Goal: Information Seeking & Learning: Find specific fact

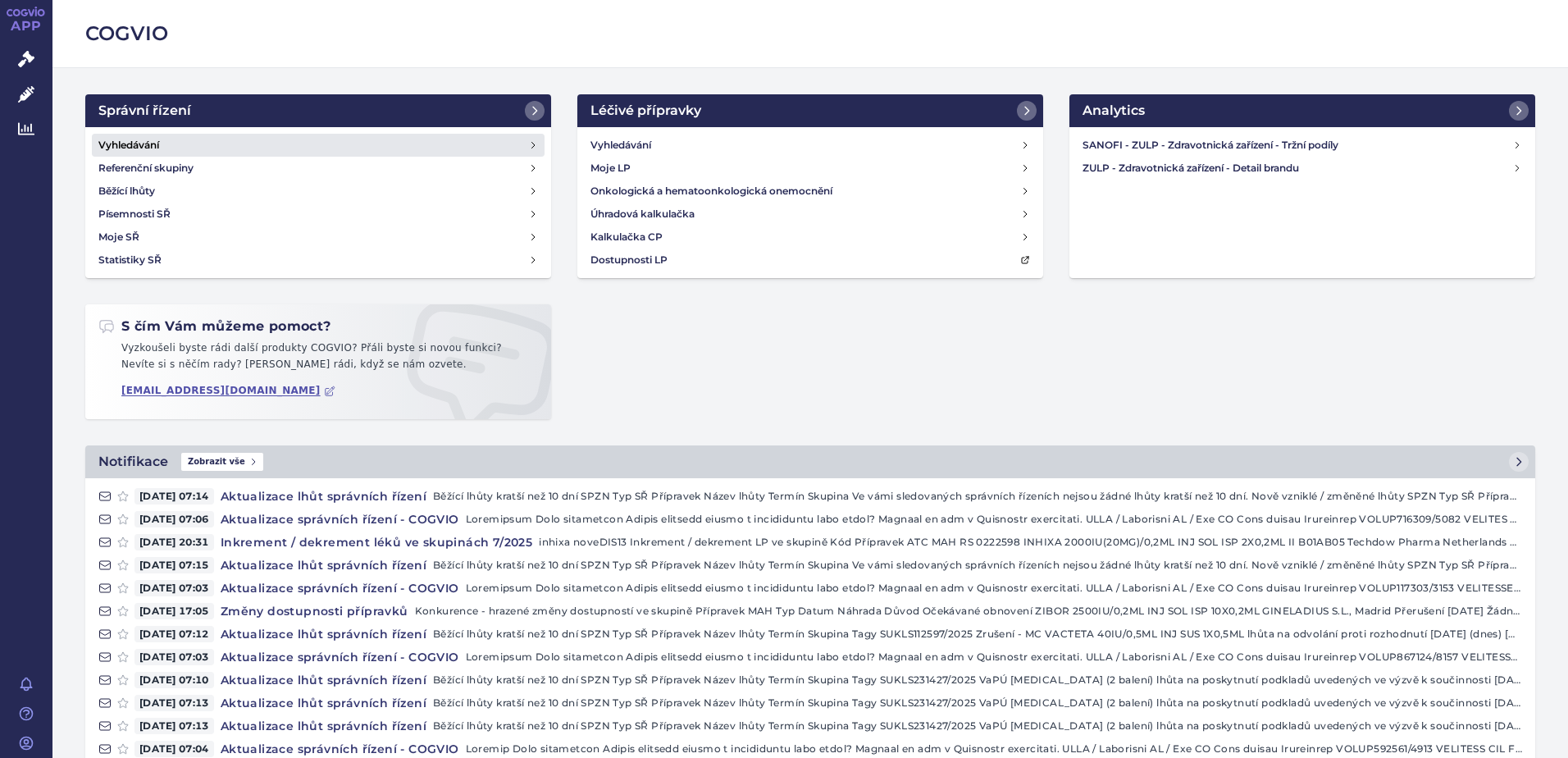
click at [149, 148] on h4 "Vyhledávání" at bounding box center [129, 144] width 61 height 16
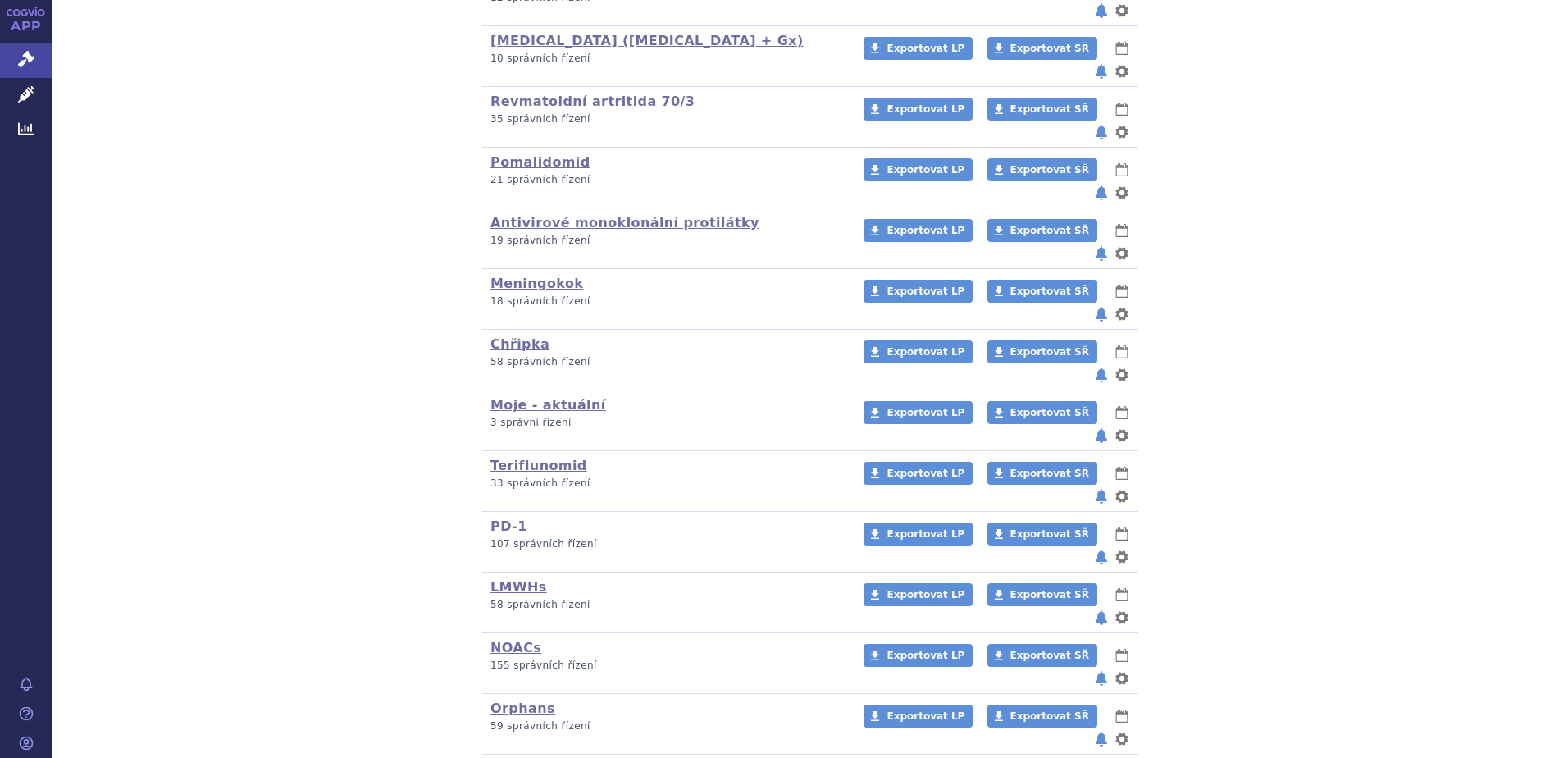
scroll to position [453, 0]
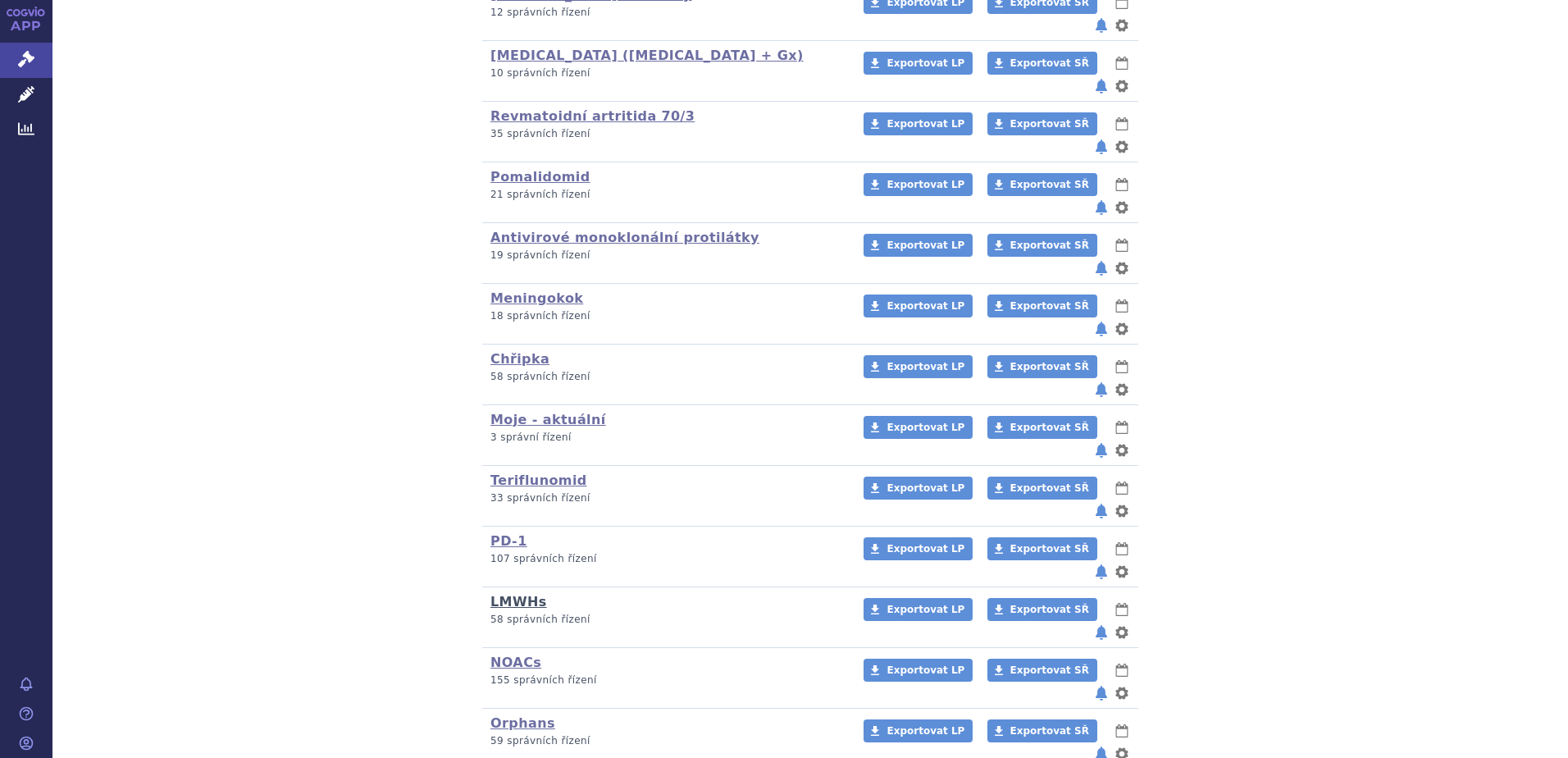
click at [502, 594] on link "LMWHs" at bounding box center [519, 601] width 57 height 15
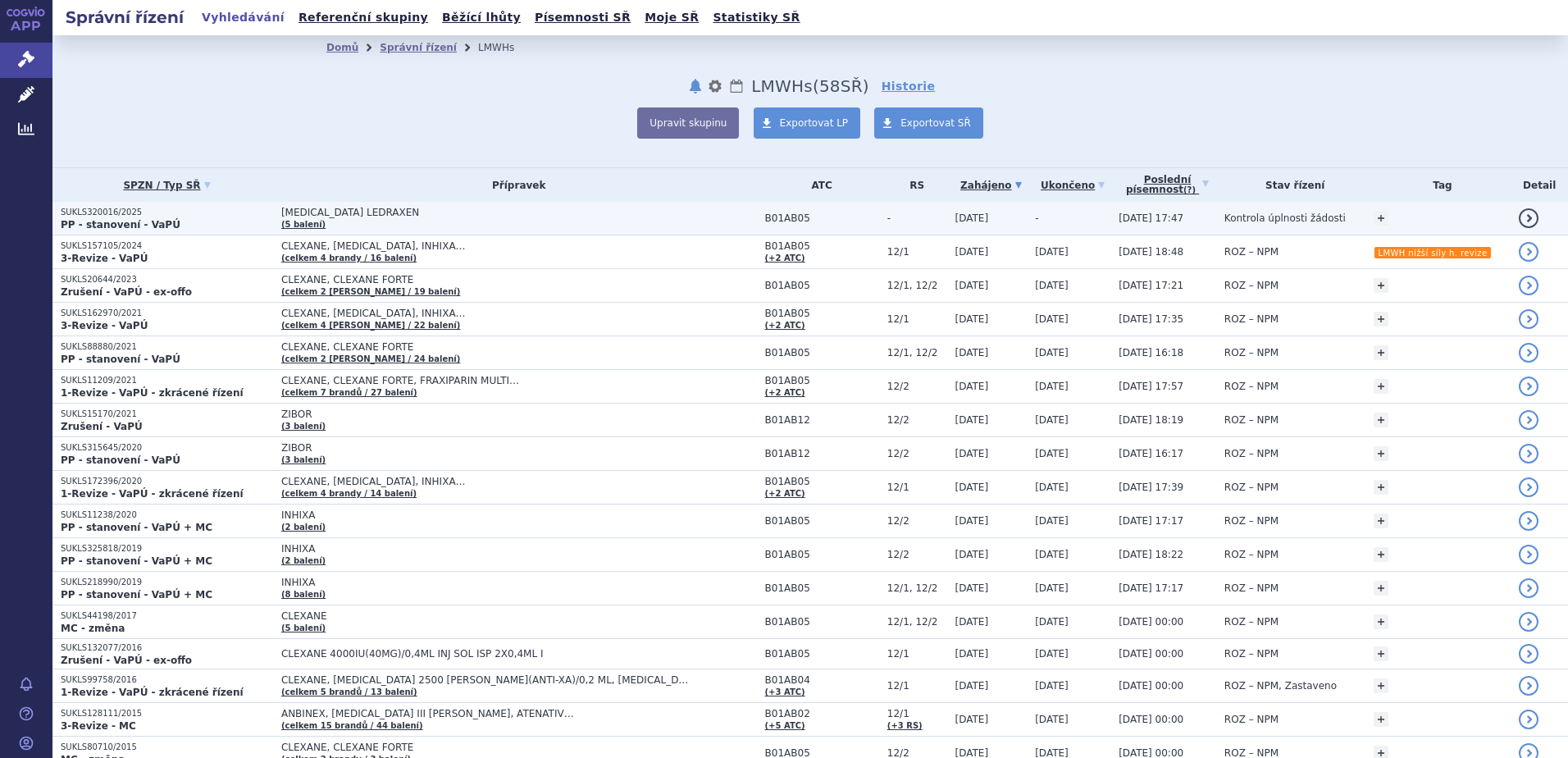
click at [471, 223] on td "ENOXAPARIN SODIUM LEDRAXEN (5 balení)" at bounding box center [515, 218] width 484 height 33
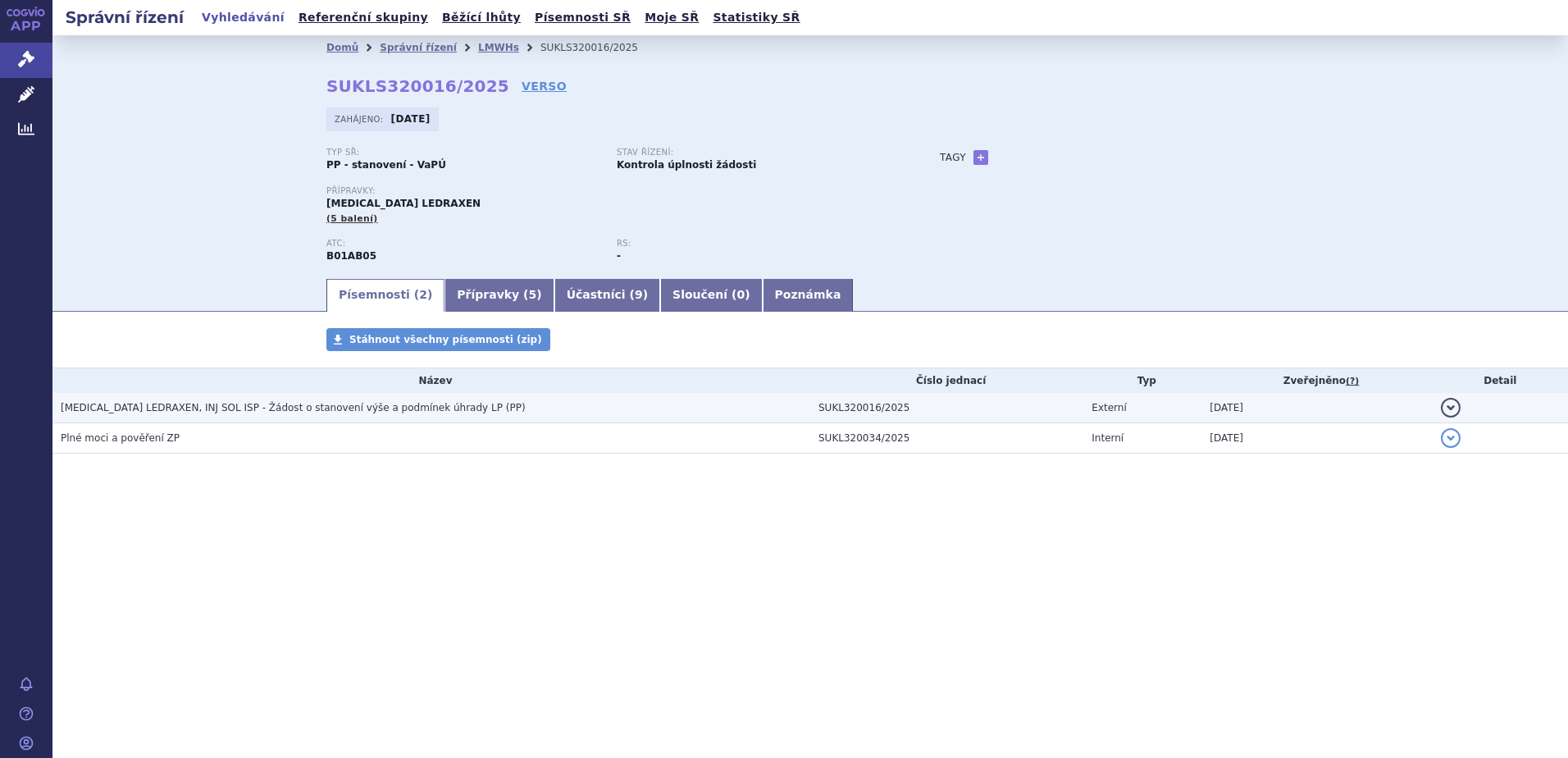
click at [276, 418] on td "ENOXAPARIN SODIUM LEDRAXEN, INJ SOL ISP - Žádost o stanovení výše a podmínek úh…" at bounding box center [431, 408] width 758 height 30
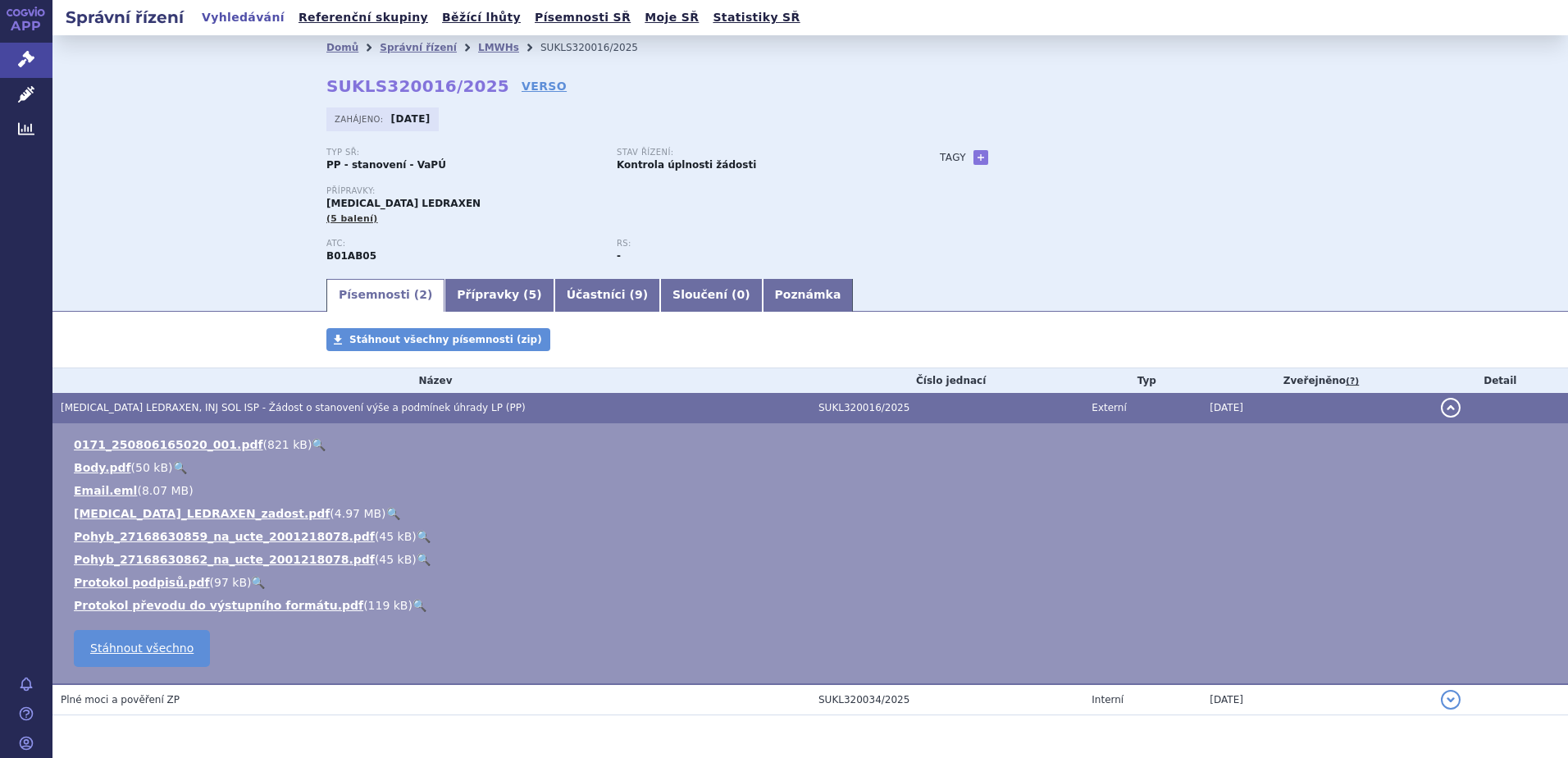
click at [386, 517] on link "🔍" at bounding box center [393, 513] width 14 height 13
